Goal: Navigation & Orientation: Find specific page/section

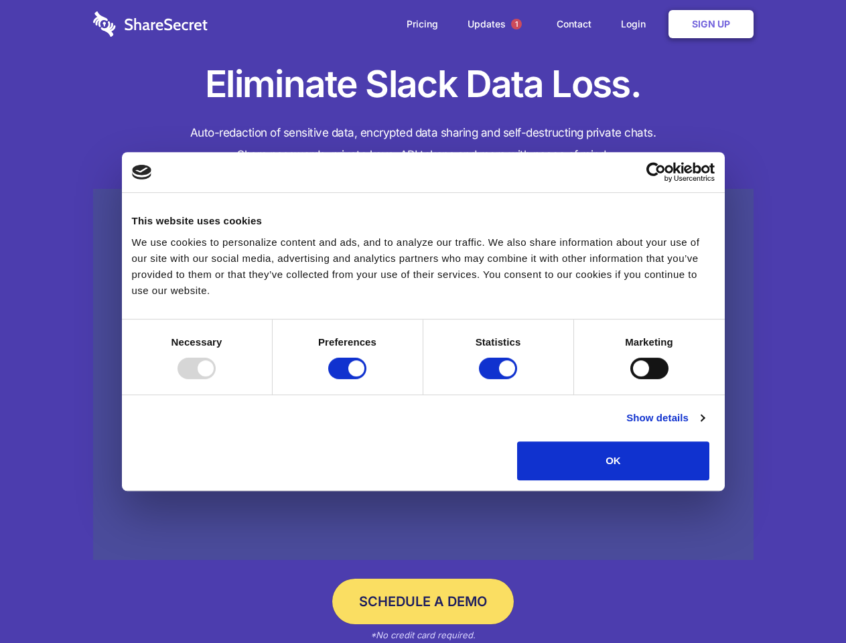
click at [216, 379] on div at bounding box center [196, 368] width 38 height 21
click at [366, 379] on input "Preferences" at bounding box center [347, 368] width 38 height 21
checkbox input "false"
click at [500, 379] on input "Statistics" at bounding box center [498, 368] width 38 height 21
checkbox input "false"
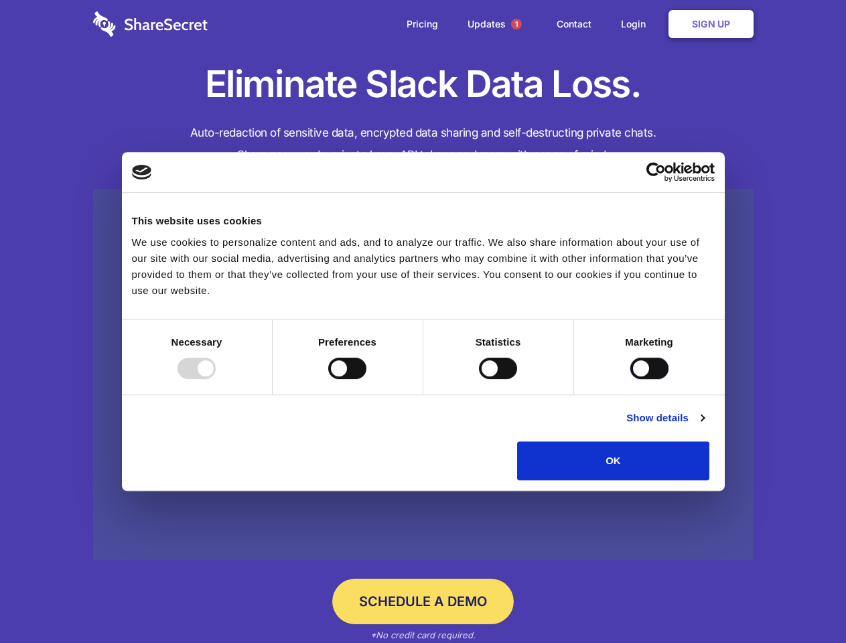
click at [630, 379] on input "Marketing" at bounding box center [649, 368] width 38 height 21
checkbox input "true"
click at [704, 426] on link "Show details" at bounding box center [665, 418] width 78 height 16
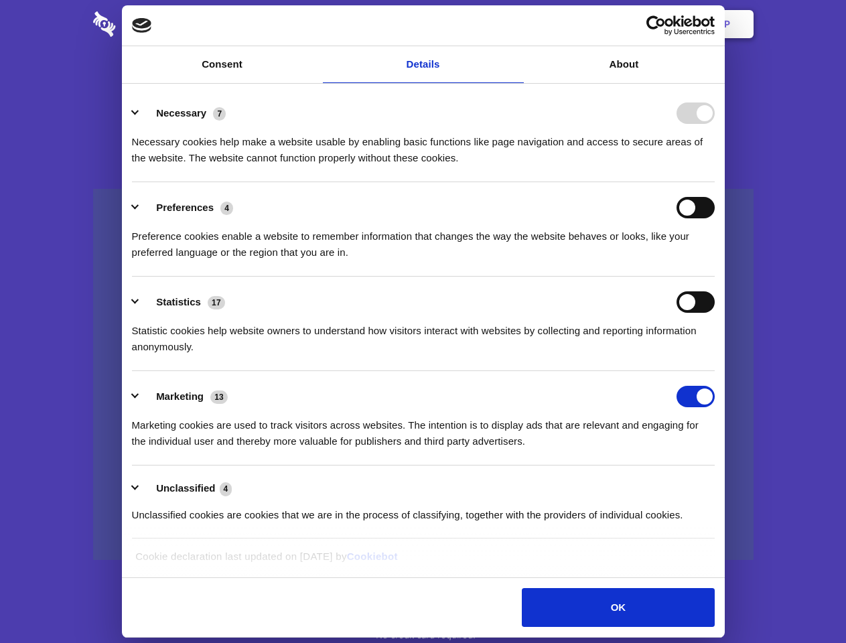
click at [714, 182] on li "Necessary 7 Necessary cookies help make a website usable by enabling basic func…" at bounding box center [423, 135] width 583 height 94
click at [516, 24] on span "1" at bounding box center [516, 24] width 11 height 11
